Goal: Information Seeking & Learning: Find specific fact

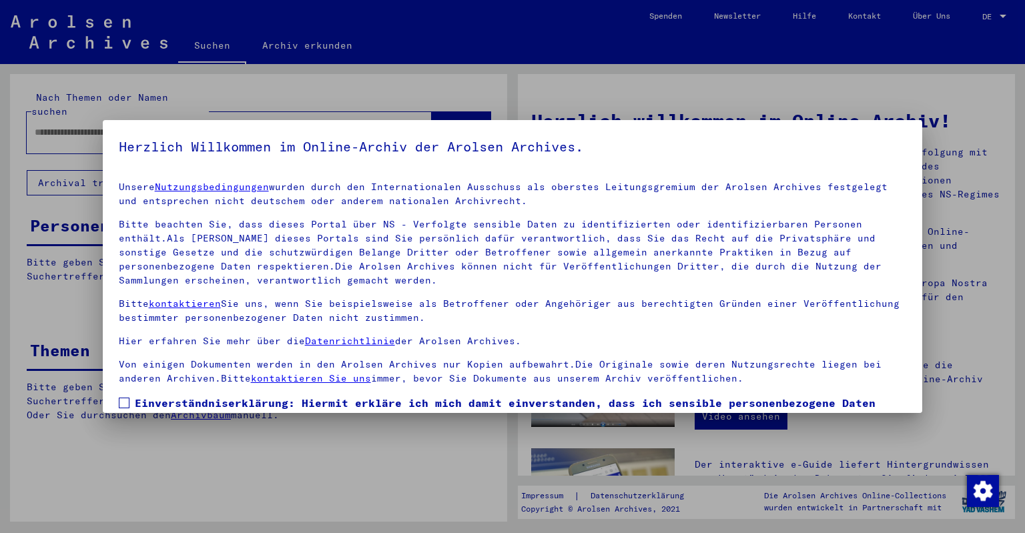
click at [79, 122] on div at bounding box center [512, 266] width 1025 height 533
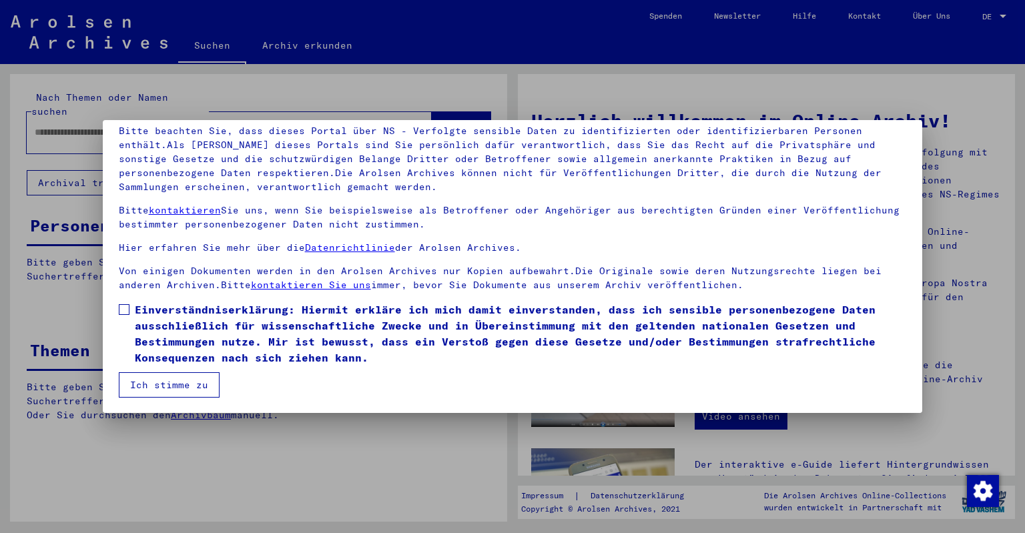
click at [130, 308] on label "Einverständniserklärung: Hiermit erkläre ich mich damit einverstanden, dass ich…" at bounding box center [513, 334] width 788 height 64
click at [163, 381] on button "Ich stimme zu" at bounding box center [169, 385] width 101 height 25
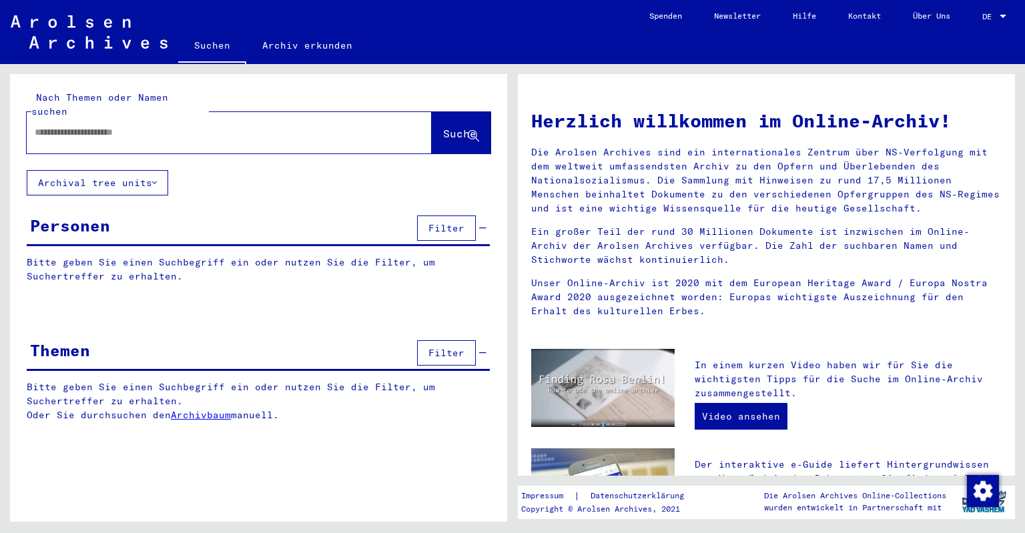
click at [67, 126] on input "text" at bounding box center [213, 133] width 357 height 14
type input "**********"
click at [443, 127] on span "Suche" at bounding box center [459, 133] width 33 height 13
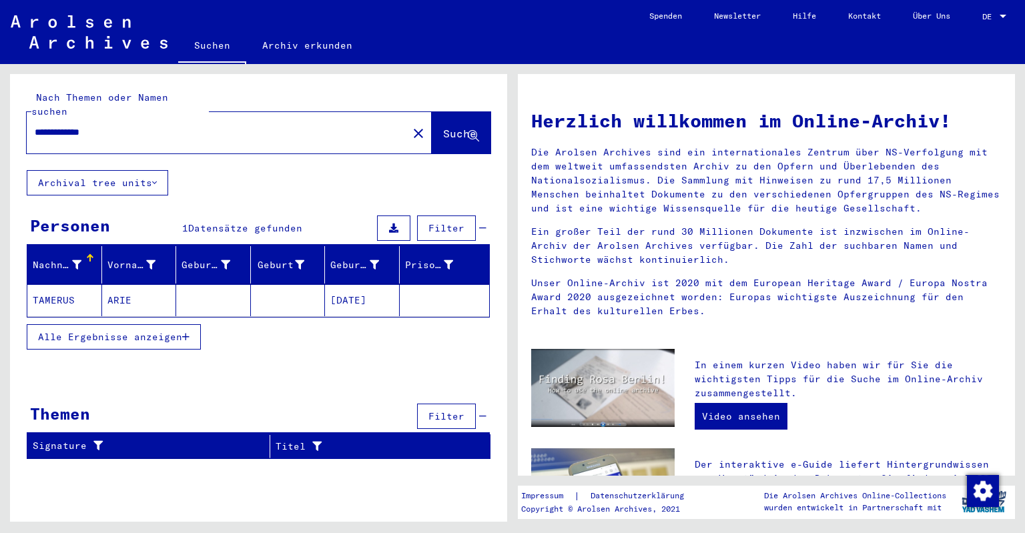
click at [342, 286] on mat-cell "[DATE]" at bounding box center [362, 300] width 75 height 32
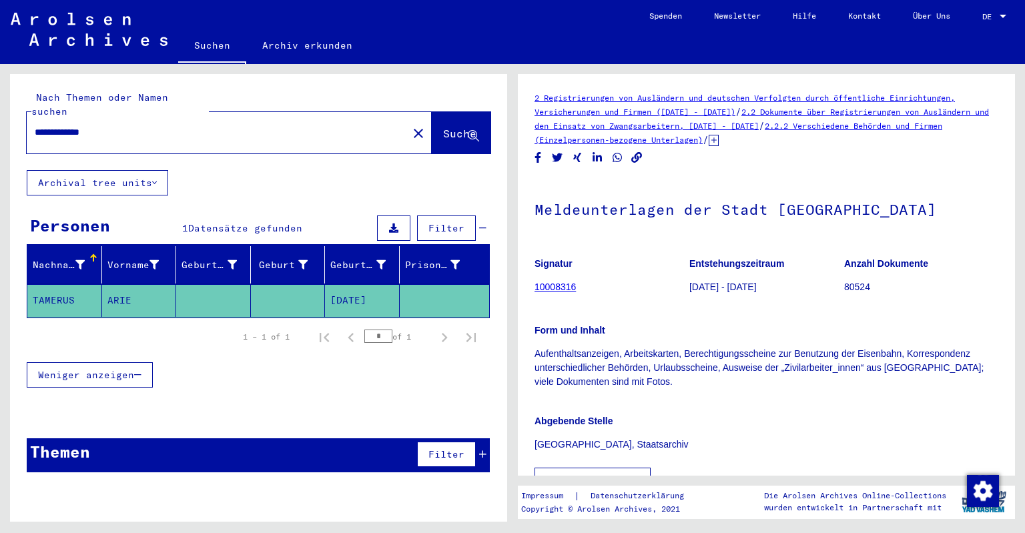
scroll to position [134, 0]
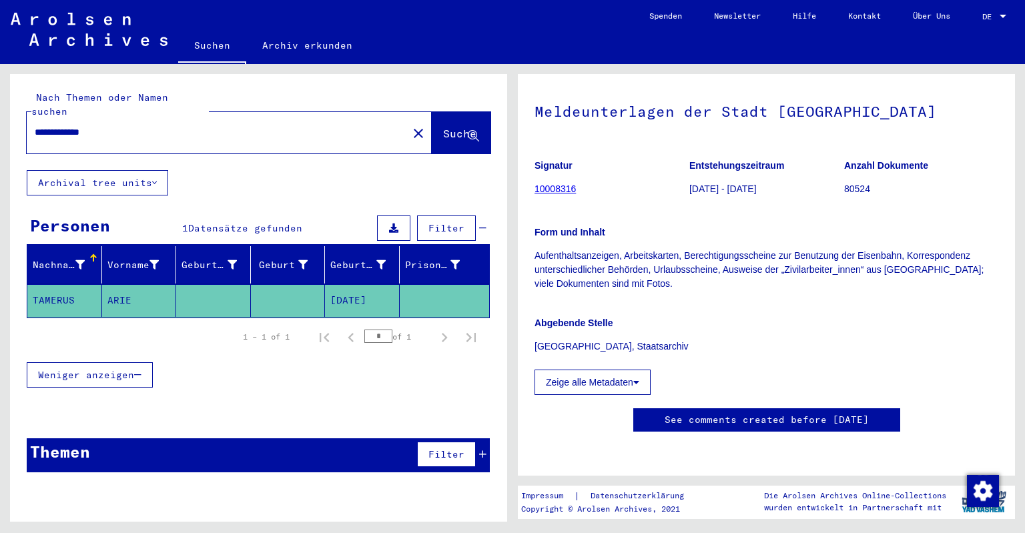
click at [636, 378] on icon at bounding box center [637, 382] width 6 height 9
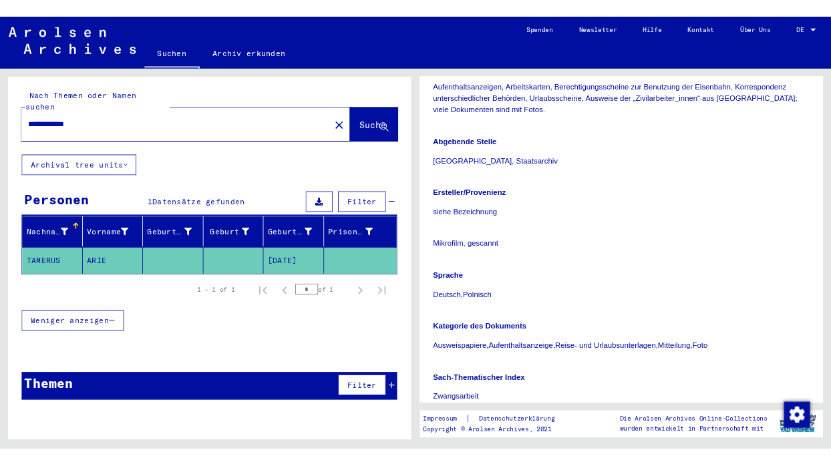
scroll to position [0, 0]
